Goal: Task Accomplishment & Management: Use online tool/utility

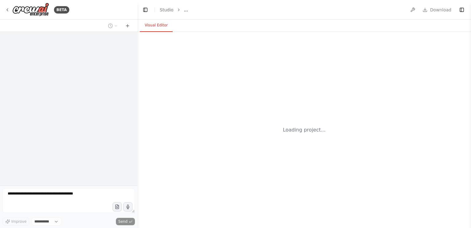
select select "****"
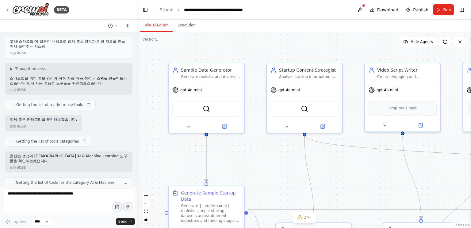
scroll to position [4098, 0]
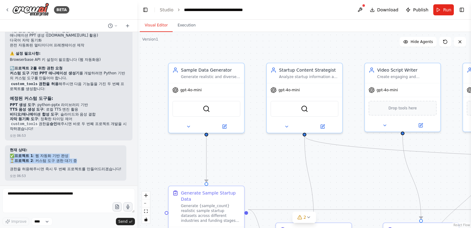
drag, startPoint x: 83, startPoint y: 162, endPoint x: 8, endPoint y: 156, distance: 76.0
click at [8, 156] on div "현재 상태: ✅ 프로젝트 1 : 웹 자동화 기반 완성 ⏳ 프로젝트 2 : 커스텀 도구 권한 대기 중 권한을 허용해주시면 즉시 두 번째 프로젝트…" at bounding box center [65, 162] width 121 height 35
click at [86, 160] on li "⏳ 프로젝트 2 : 커스텀 도구 권한 대기 중" at bounding box center [66, 160] width 112 height 5
drag, startPoint x: 86, startPoint y: 162, endPoint x: 39, endPoint y: 160, distance: 47.3
click at [39, 160] on li "⏳ 프로젝트 2 : 커스텀 도구 권한 대기 중" at bounding box center [66, 160] width 112 height 5
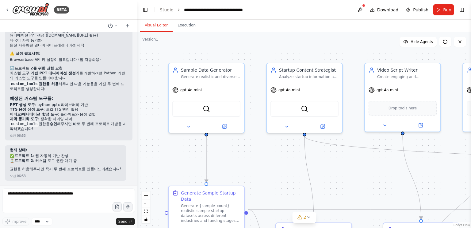
click at [272, 25] on div "Visual Editor Execution" at bounding box center [304, 26] width 334 height 12
click at [66, 153] on div "현재 상태: ✅ 프로젝트 1 : 웹 자동화 기반 완성 ⏳ 프로젝트 2 : 커스텀 도구 권한 대기 중 권한을 허용해주시면 즉시 두 번째 프로젝트…" at bounding box center [66, 160] width 112 height 25
click at [48, 165] on div "현재 상태: ✅ 프로젝트 1 : 웹 자동화 기반 완성 ⏳ 프로젝트 2 : 커스텀 도구 권한 대기 중 권한을 허용해주시면 즉시 두 번째 프로젝트…" at bounding box center [66, 160] width 112 height 25
click at [446, 11] on span "Run" at bounding box center [447, 10] width 8 height 6
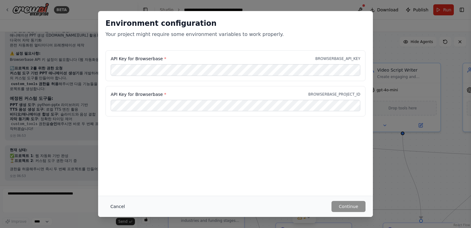
click at [117, 204] on button "Cancel" at bounding box center [118, 206] width 24 height 11
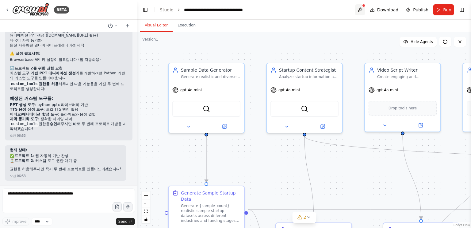
click at [364, 11] on button at bounding box center [360, 9] width 10 height 11
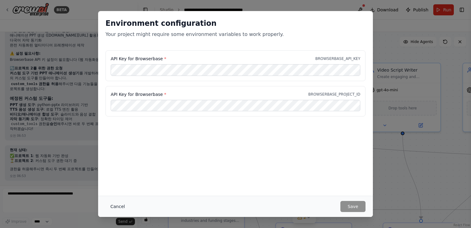
click at [116, 206] on button "Cancel" at bounding box center [118, 206] width 24 height 11
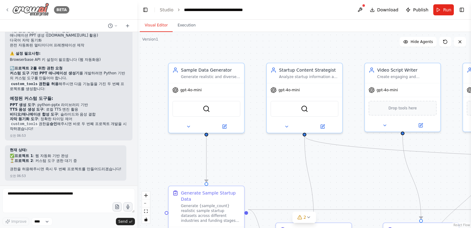
click at [7, 8] on icon at bounding box center [7, 9] width 5 height 5
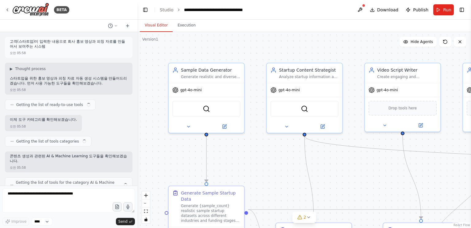
scroll to position [4098, 0]
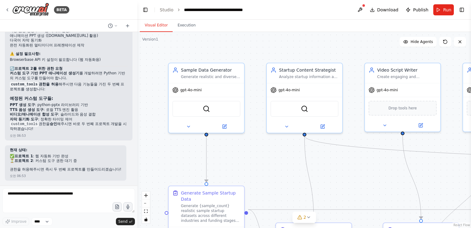
click at [346, 14] on header "**********" at bounding box center [304, 10] width 334 height 20
click at [167, 10] on link "Studio" at bounding box center [167, 9] width 14 height 5
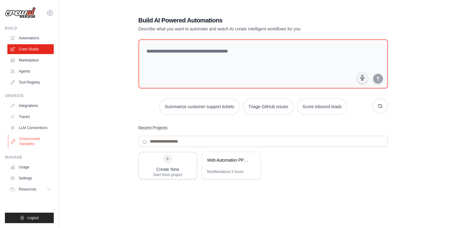
click at [33, 140] on link "Environment Variables" at bounding box center [31, 141] width 46 height 15
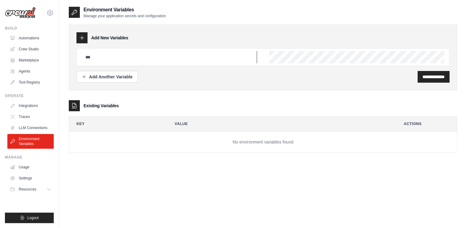
click at [114, 57] on input "text" at bounding box center [169, 57] width 175 height 12
click at [113, 75] on div "Add Another Variable" at bounding box center [107, 76] width 51 height 6
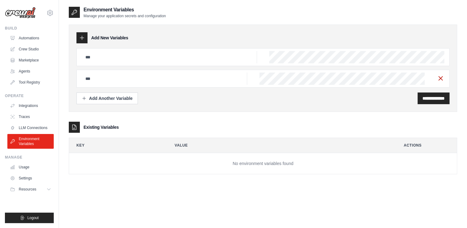
click at [440, 77] on line "button" at bounding box center [440, 78] width 4 height 4
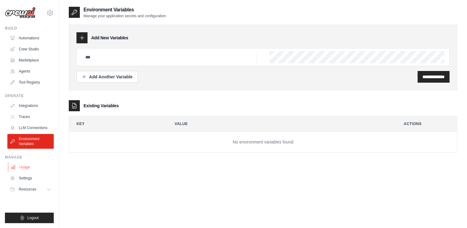
click at [29, 168] on link "Usage" at bounding box center [31, 167] width 46 height 10
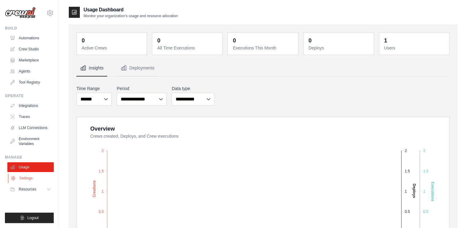
click at [29, 176] on link "Settings" at bounding box center [31, 178] width 46 height 10
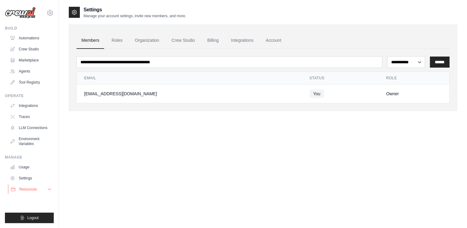
click at [30, 189] on span "Resources" at bounding box center [27, 189] width 17 height 5
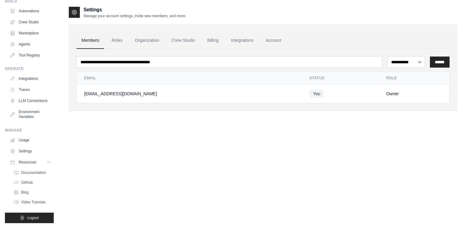
scroll to position [37, 0]
click at [39, 170] on span "Documentation" at bounding box center [34, 172] width 25 height 5
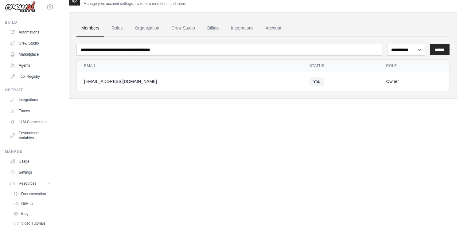
scroll to position [0, 0]
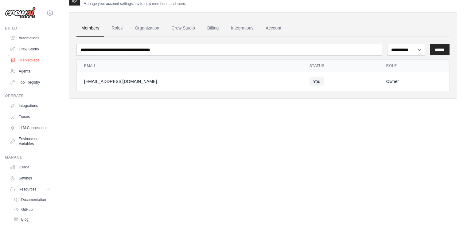
click at [34, 61] on link "Marketplace" at bounding box center [31, 60] width 46 height 10
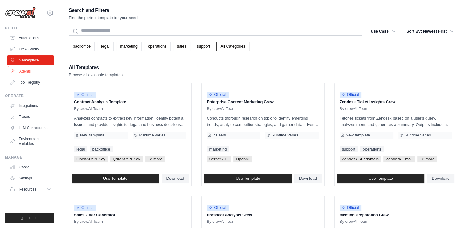
click at [30, 71] on link "Agents" at bounding box center [31, 71] width 46 height 10
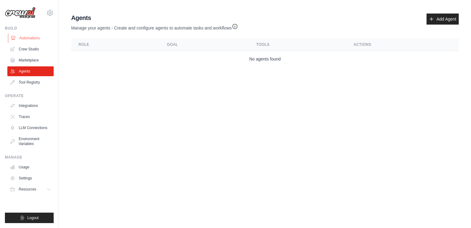
click at [33, 39] on link "Automations" at bounding box center [31, 38] width 46 height 10
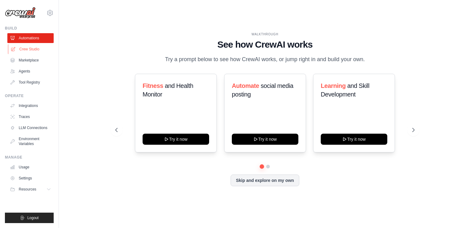
click at [28, 51] on link "Crew Studio" at bounding box center [31, 49] width 46 height 10
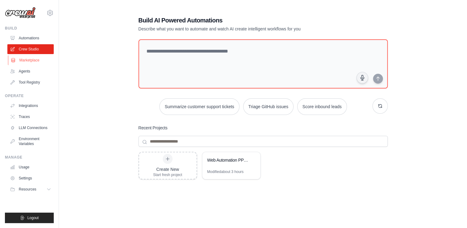
click at [31, 60] on link "Marketplace" at bounding box center [31, 60] width 46 height 10
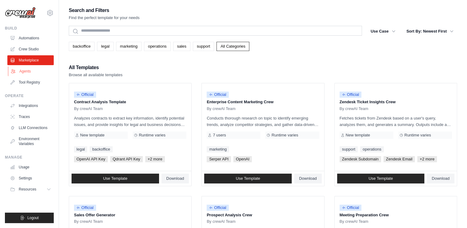
click at [30, 73] on link "Agents" at bounding box center [31, 71] width 46 height 10
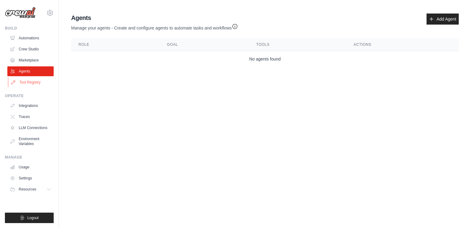
click at [32, 81] on link "Tool Registry" at bounding box center [31, 82] width 46 height 10
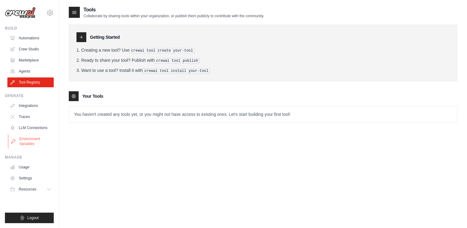
click at [31, 139] on link "Environment Variables" at bounding box center [31, 141] width 46 height 15
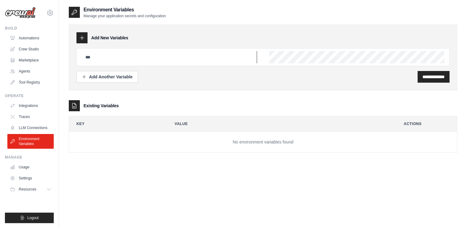
click at [162, 59] on input "text" at bounding box center [169, 57] width 175 height 12
click at [129, 55] on input "text" at bounding box center [169, 57] width 175 height 12
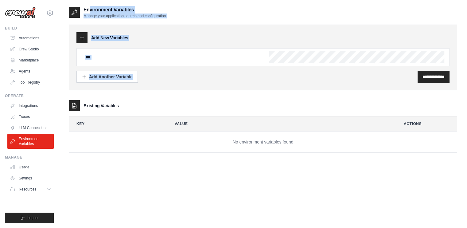
drag, startPoint x: 453, startPoint y: 75, endPoint x: 74, endPoint y: 12, distance: 385.0
click at [74, 12] on div "**********" at bounding box center [263, 84] width 388 height 156
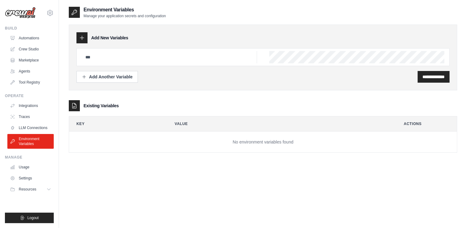
click at [88, 23] on div "**********" at bounding box center [263, 85] width 388 height 134
click at [126, 59] on input "text" at bounding box center [169, 57] width 175 height 12
click at [83, 38] on icon at bounding box center [82, 38] width 6 height 6
click at [117, 59] on input "text" at bounding box center [169, 57] width 175 height 12
paste input "**********"
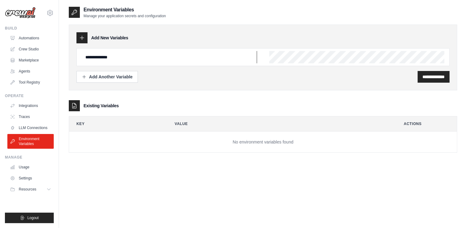
type input "**********"
click at [423, 77] on input "**********" at bounding box center [433, 77] width 22 height 6
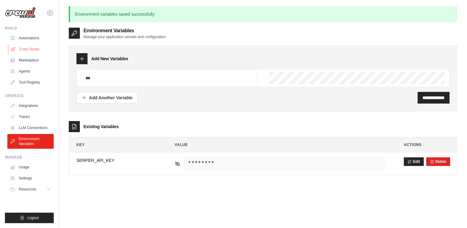
click at [31, 52] on link "Crew Studio" at bounding box center [31, 49] width 46 height 10
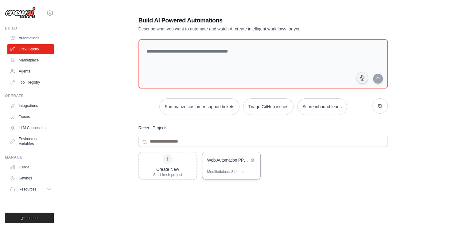
click at [239, 163] on div "Web Automation PPT Animation Generator" at bounding box center [231, 160] width 58 height 17
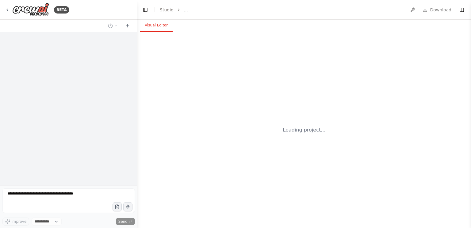
select select "****"
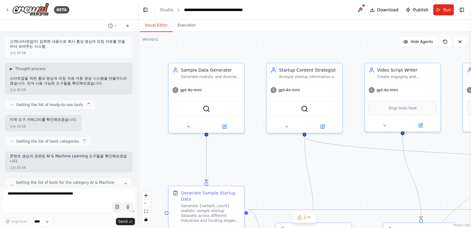
scroll to position [4098, 0]
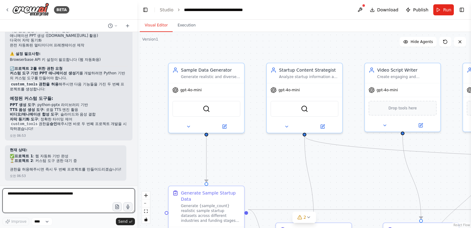
click at [96, 195] on textarea at bounding box center [68, 200] width 133 height 25
type textarea "*"
type textarea "**********"
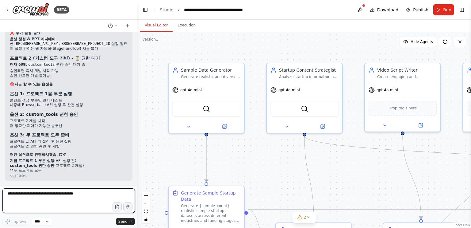
scroll to position [4337, 0]
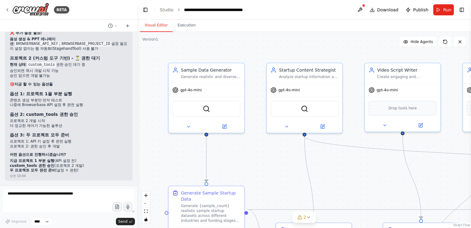
click at [99, 75] on li "승인 없으면 개발 불가능" at bounding box center [69, 75] width 118 height 5
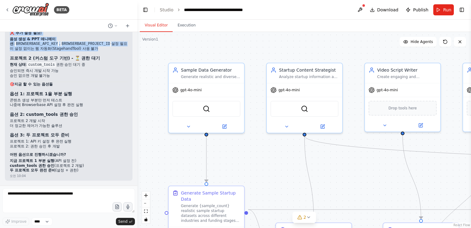
drag, startPoint x: 102, startPoint y: 81, endPoint x: 7, endPoint y: 65, distance: 96.2
click at [7, 65] on div "▶ Thought process 📊 현재 진행 가능 여부 분석 프로젝트 1 (웹 자동화 기반) - ⚠️ 부분 진행 가능 ✅ 지금 바로 실행 가…" at bounding box center [69, 74] width 128 height 213
copy div "❌ 추가 설정 필요: 음성 생성 & PPT 애니메이션 : BROWSERBASE_API_KEY , BROWSERBASE_PROJECT_ID 설정…"
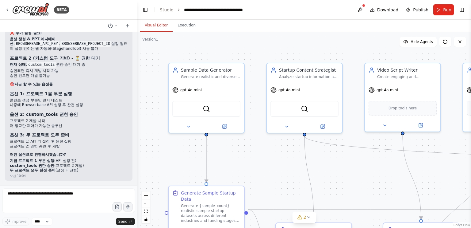
click at [100, 129] on div "📊 현재 진행 가능 여부 분석 프로젝트 1 (웹 자동화 기반) - ⚠️ 부분 진행 가능 ✅ 지금 바로 실행 가능: 샘플 데이터 생성 콘텐츠 전…" at bounding box center [69, 76] width 118 height 191
click at [447, 10] on span "Run" at bounding box center [447, 10] width 8 height 6
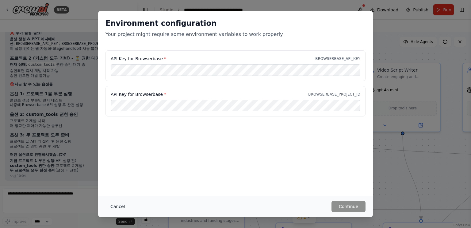
click at [117, 207] on button "Cancel" at bounding box center [118, 206] width 24 height 11
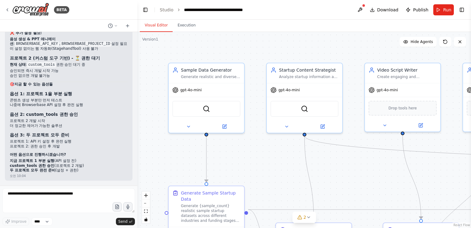
click at [155, 160] on div ".deletable-edge-delete-btn { width: 20px; height: 20px; border: 0px solid #ffff…" at bounding box center [304, 130] width 334 height 196
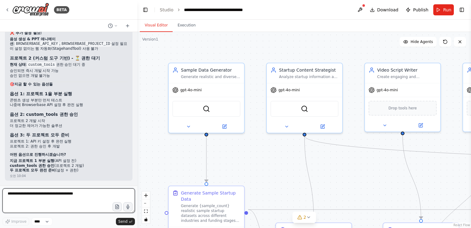
click at [96, 195] on textarea at bounding box center [68, 200] width 133 height 25
